Goal: Task Accomplishment & Management: Use online tool/utility

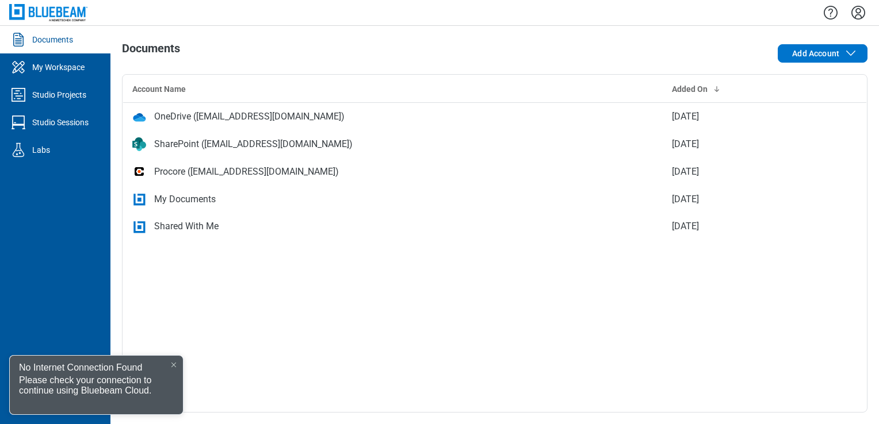
click at [860, 16] on icon "Settings" at bounding box center [858, 13] width 14 height 14
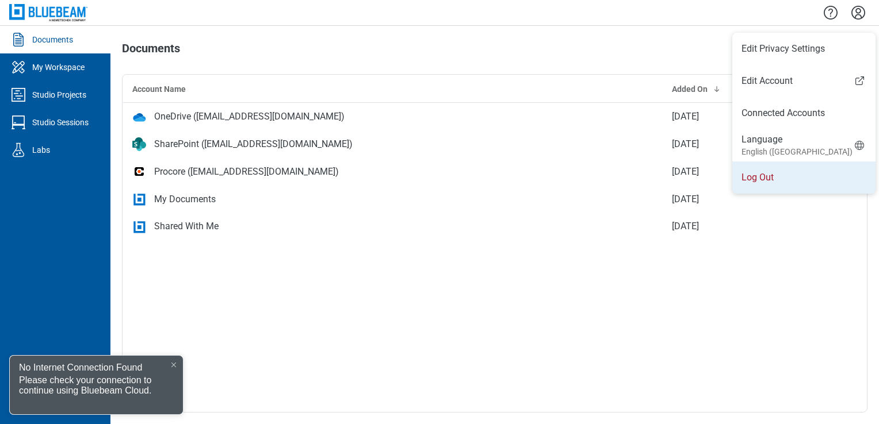
click at [774, 177] on li "Log Out" at bounding box center [803, 178] width 143 height 32
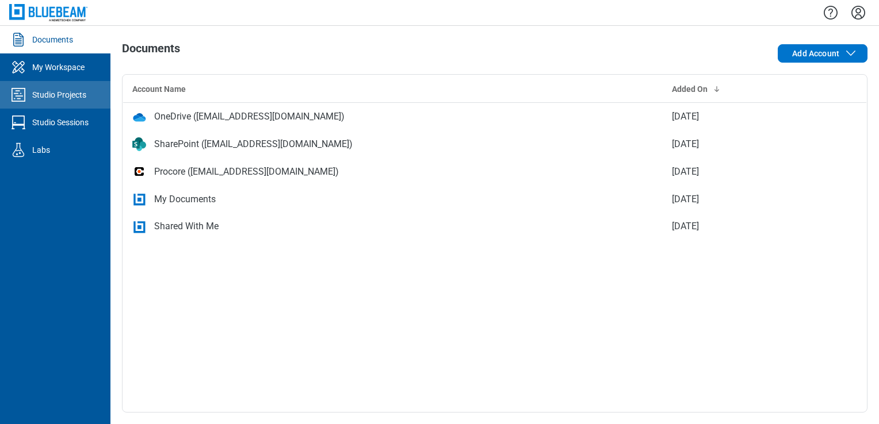
click at [68, 91] on div "Studio Projects" at bounding box center [59, 95] width 54 height 12
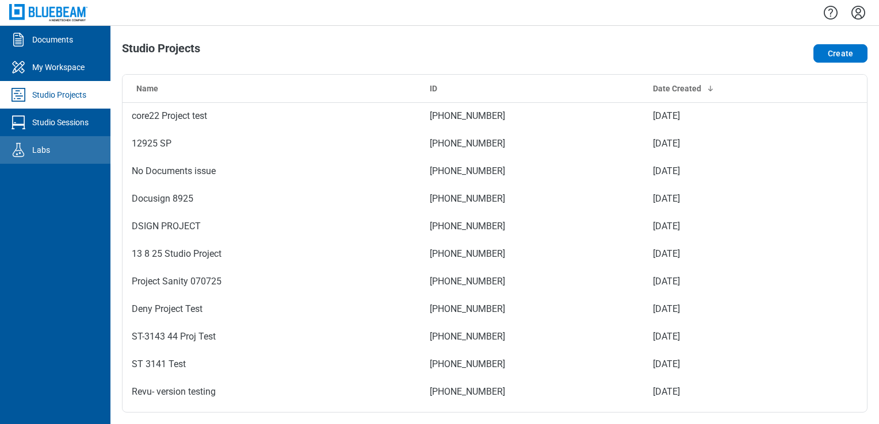
click at [66, 155] on link "Labs" at bounding box center [55, 150] width 110 height 28
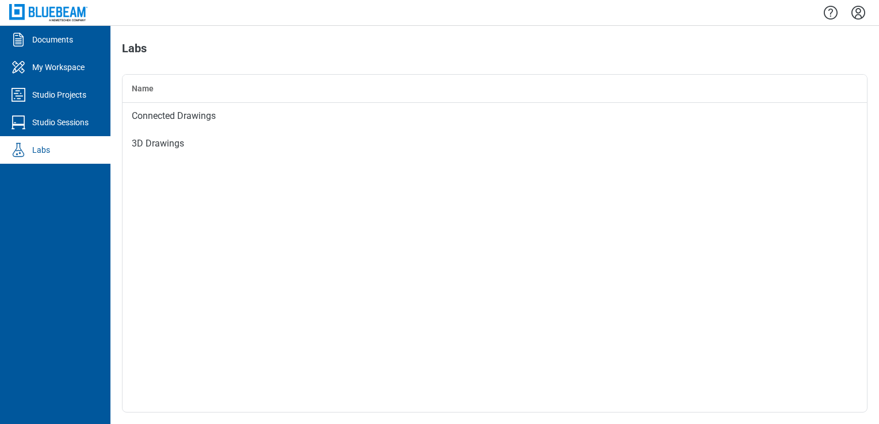
click at [70, 127] on div "Studio Sessions" at bounding box center [60, 123] width 56 height 12
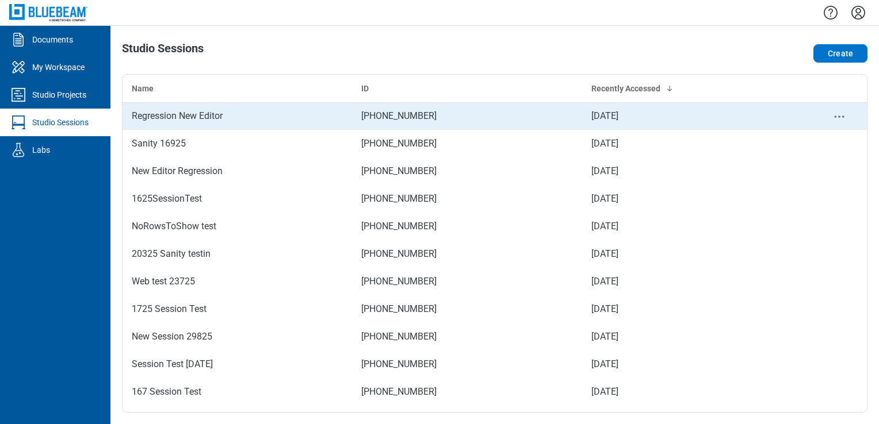
click at [163, 118] on div "Regression New Editor" at bounding box center [237, 116] width 211 height 14
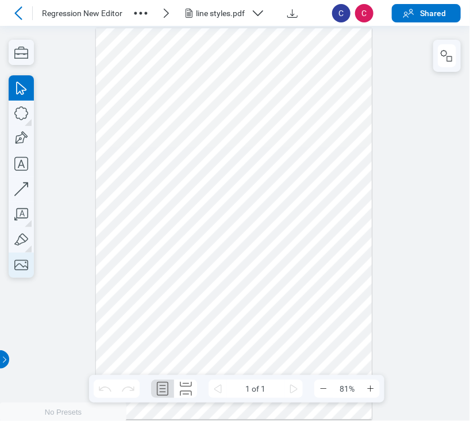
click at [18, 276] on icon "button" at bounding box center [21, 264] width 25 height 25
drag, startPoint x: 231, startPoint y: 225, endPoint x: 271, endPoint y: 260, distance: 53.8
click at [271, 260] on div at bounding box center [234, 224] width 277 height 392
click at [357, 309] on div at bounding box center [234, 224] width 277 height 392
drag, startPoint x: 404, startPoint y: 252, endPoint x: 399, endPoint y: 232, distance: 20.6
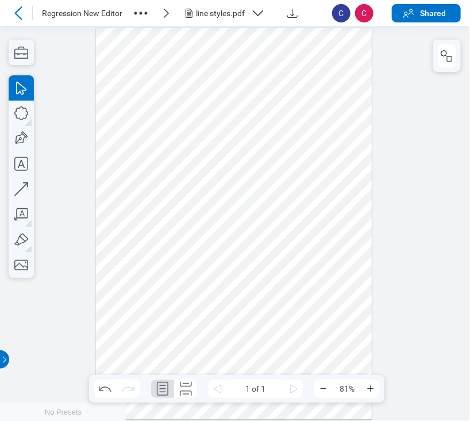
click at [405, 249] on div at bounding box center [235, 223] width 470 height 395
click at [444, 55] on icon "button" at bounding box center [448, 56] width 14 height 14
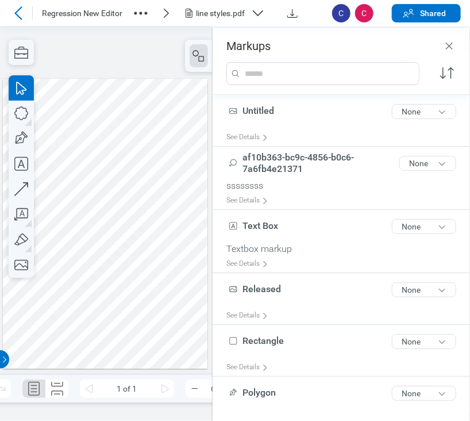
click at [105, 243] on div at bounding box center [105, 224] width 205 height 290
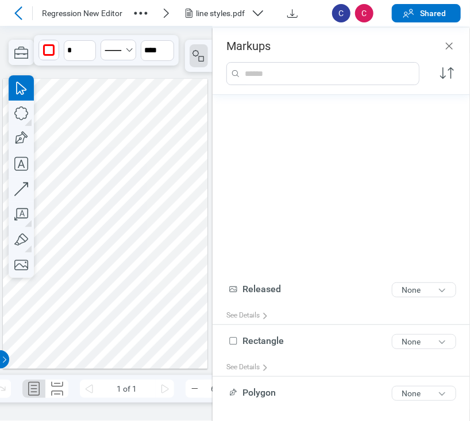
scroll to position [262, 0]
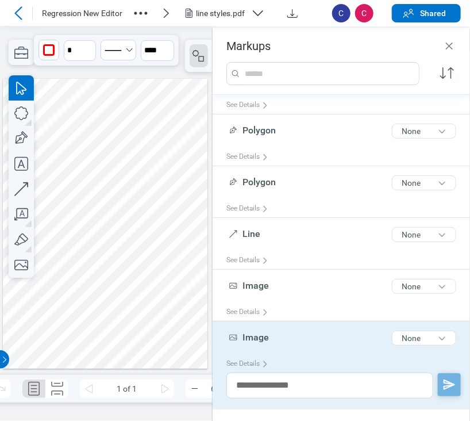
click at [117, 288] on div at bounding box center [105, 224] width 205 height 290
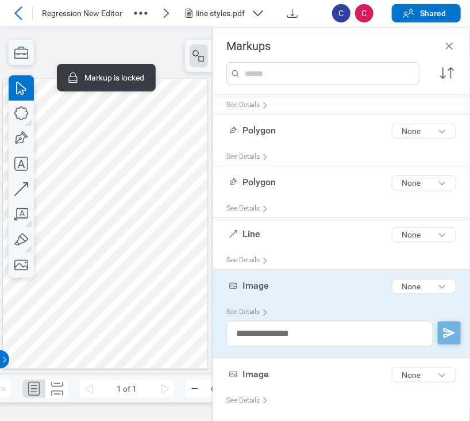
click at [121, 289] on div at bounding box center [105, 224] width 205 height 290
click at [175, 315] on div at bounding box center [105, 224] width 205 height 290
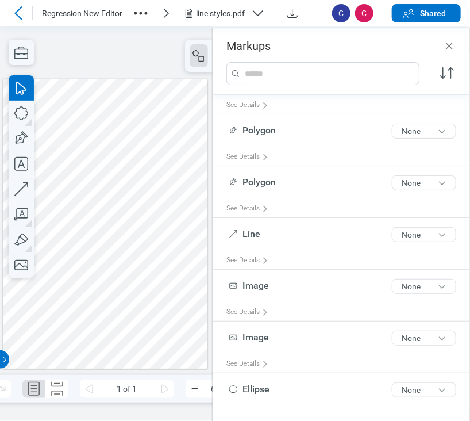
click at [109, 284] on div at bounding box center [105, 224] width 205 height 290
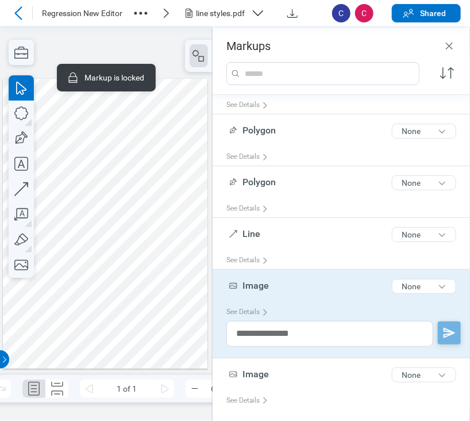
click at [107, 237] on div at bounding box center [105, 224] width 205 height 290
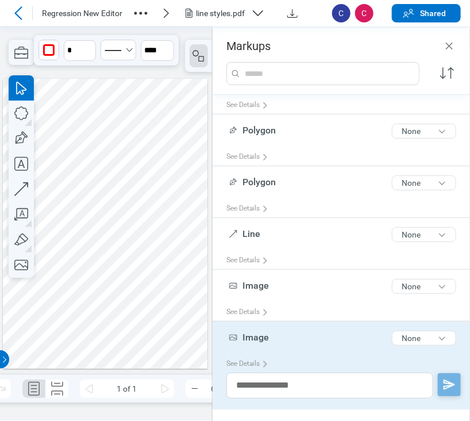
click at [124, 280] on div at bounding box center [105, 224] width 205 height 290
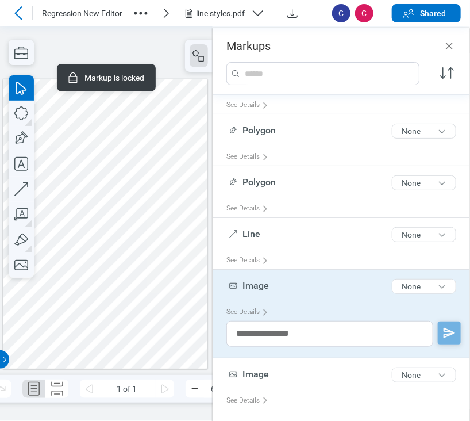
click at [117, 247] on div at bounding box center [105, 224] width 205 height 290
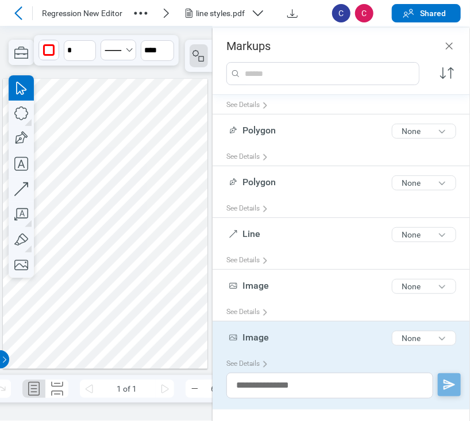
drag, startPoint x: 156, startPoint y: 316, endPoint x: 182, endPoint y: 313, distance: 25.5
click at [156, 316] on div at bounding box center [105, 224] width 205 height 290
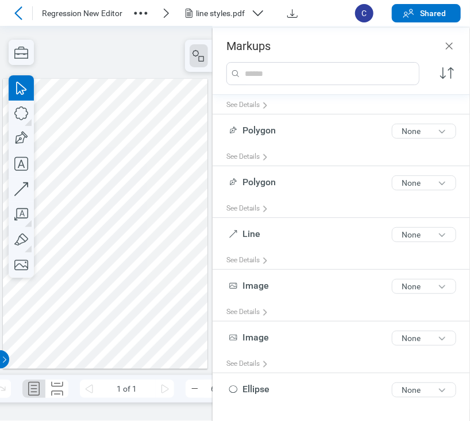
click at [15, 12] on icon at bounding box center [19, 13] width 14 height 14
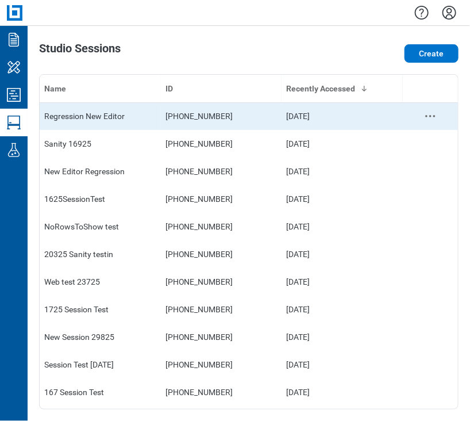
click at [77, 117] on div "Regression New Editor" at bounding box center [100, 116] width 112 height 12
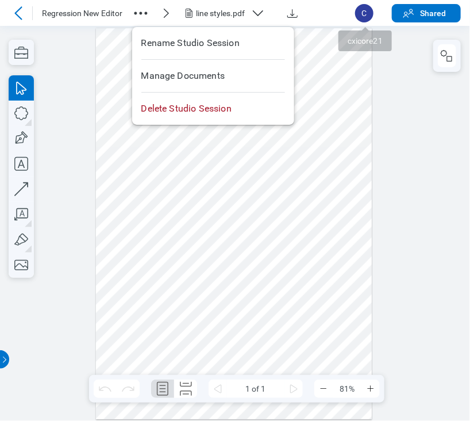
click at [133, 8] on icon "button" at bounding box center [141, 13] width 18 height 18
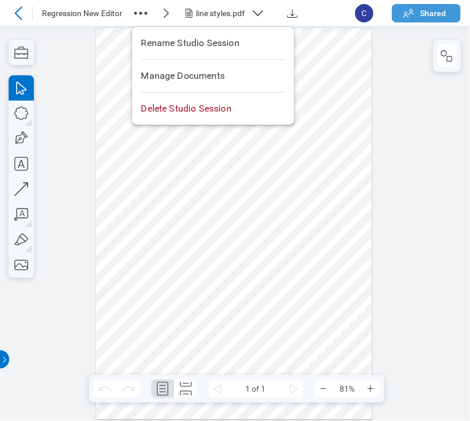
click at [398, 10] on button "Shared" at bounding box center [426, 13] width 69 height 18
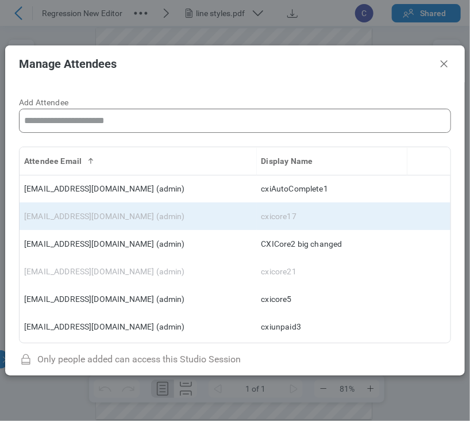
click at [433, 215] on td "bb-data-table" at bounding box center [429, 216] width 43 height 28
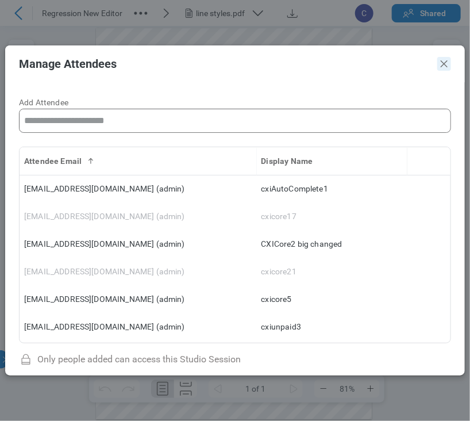
click at [449, 62] on icon "Close" at bounding box center [445, 64] width 14 height 14
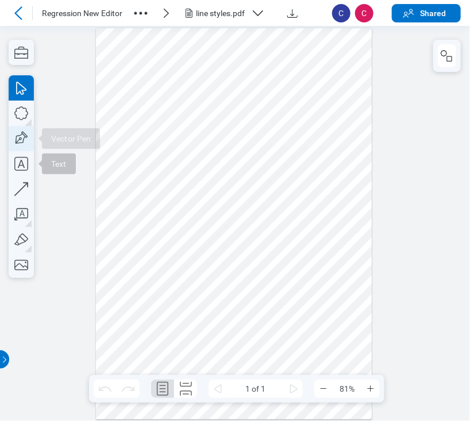
click at [22, 140] on icon "button" at bounding box center [21, 138] width 25 height 25
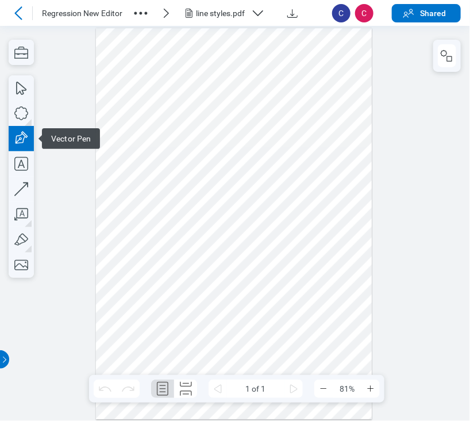
click at [22, 140] on icon "button" at bounding box center [21, 138] width 25 height 25
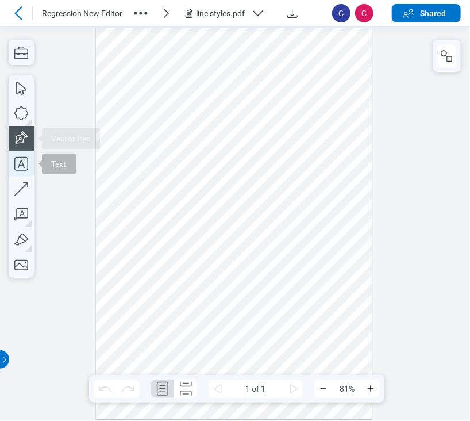
click at [22, 165] on icon "button" at bounding box center [21, 164] width 14 height 14
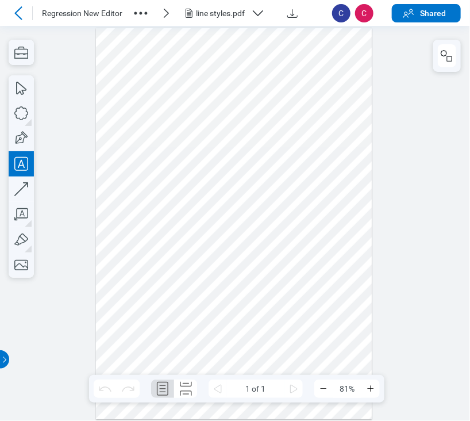
drag, startPoint x: 115, startPoint y: 150, endPoint x: 145, endPoint y: 171, distance: 36.7
click at [145, 171] on div at bounding box center [234, 224] width 277 height 392
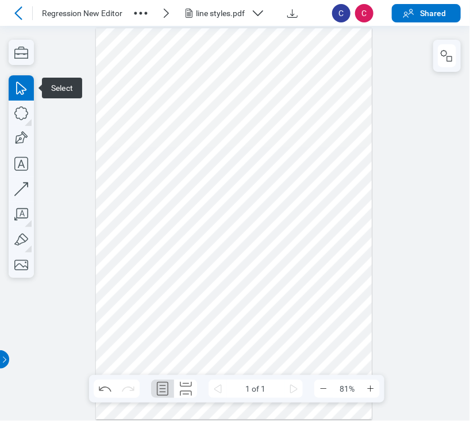
click at [135, 150] on div at bounding box center [234, 224] width 277 height 392
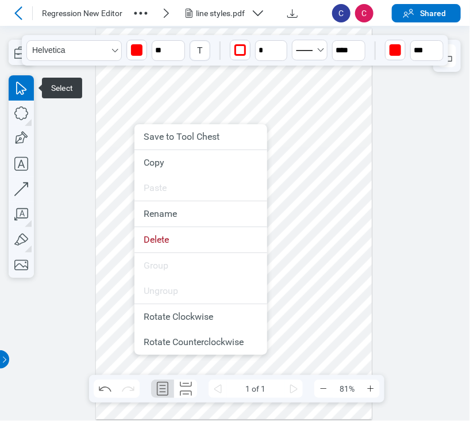
drag, startPoint x: 354, startPoint y: 185, endPoint x: 247, endPoint y: 174, distance: 108.2
click at [352, 183] on div at bounding box center [234, 224] width 277 height 392
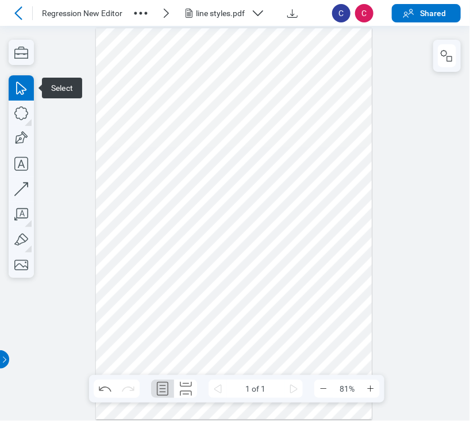
click at [135, 156] on div at bounding box center [234, 224] width 277 height 392
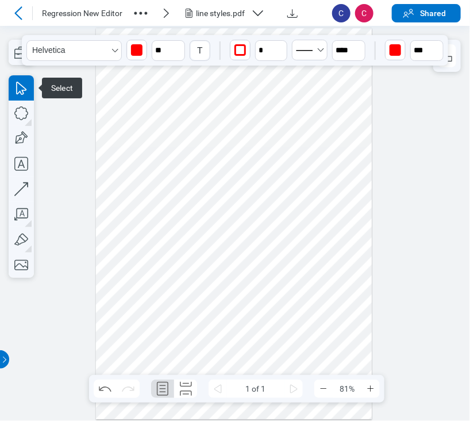
drag, startPoint x: 147, startPoint y: 159, endPoint x: 196, endPoint y: 163, distance: 49.7
click at [196, 163] on div at bounding box center [234, 224] width 277 height 392
click at [158, 163] on div at bounding box center [234, 224] width 277 height 392
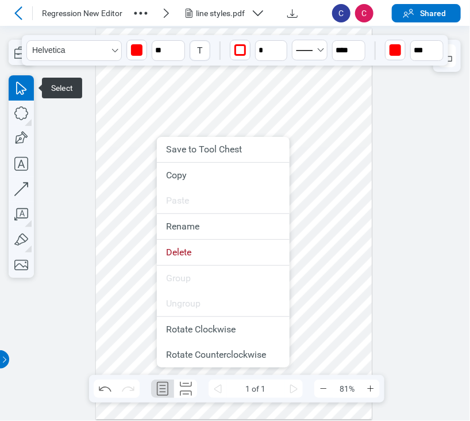
drag, startPoint x: 345, startPoint y: 181, endPoint x: 391, endPoint y: 182, distance: 46.0
click at [345, 180] on div at bounding box center [234, 224] width 277 height 392
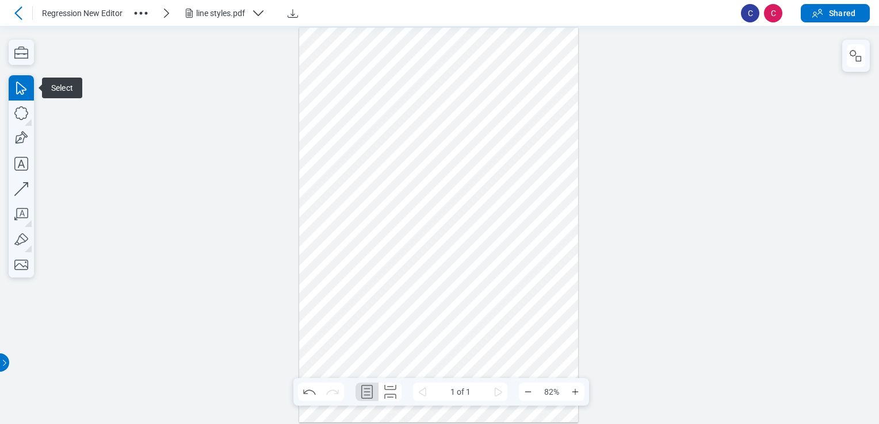
click at [7, 0] on header "Regression New Editor line styles.pdf C C Shared" at bounding box center [439, 13] width 879 height 26
click at [10, 14] on div at bounding box center [18, 13] width 18 height 18
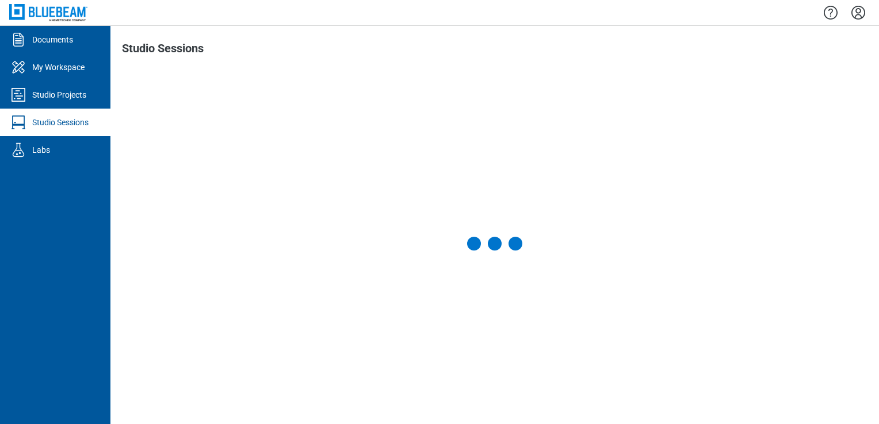
click at [849, 11] on icon "Settings" at bounding box center [858, 12] width 18 height 18
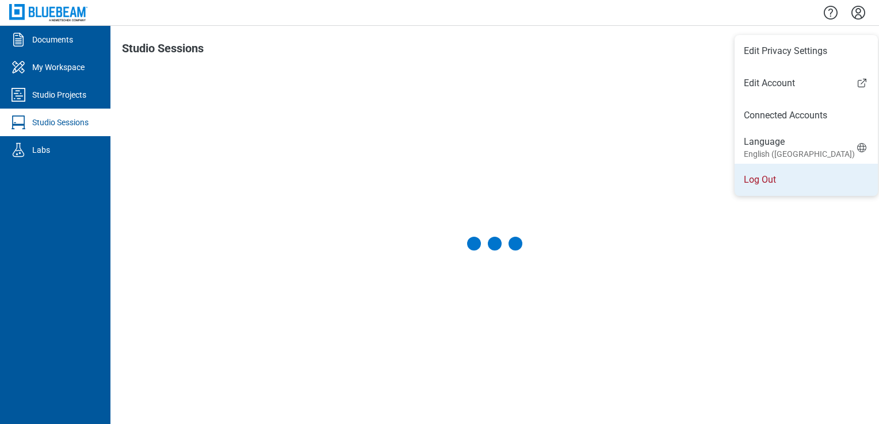
click at [776, 167] on li "Log Out" at bounding box center [805, 180] width 143 height 32
